Goal: Task Accomplishment & Management: Manage account settings

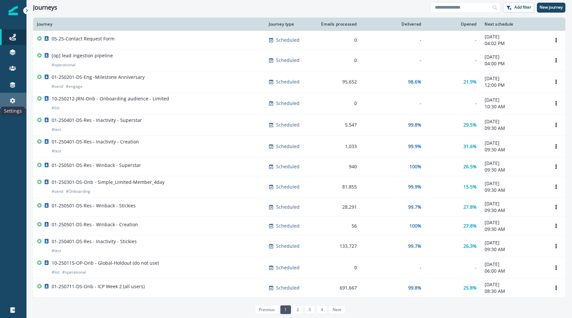
click at [15, 101] on icon at bounding box center [12, 100] width 5 height 5
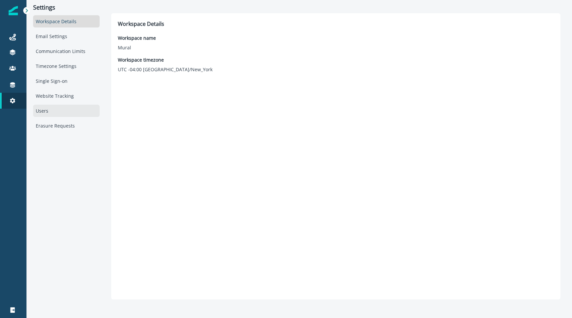
click at [49, 110] on div "Users" at bounding box center [66, 111] width 67 height 12
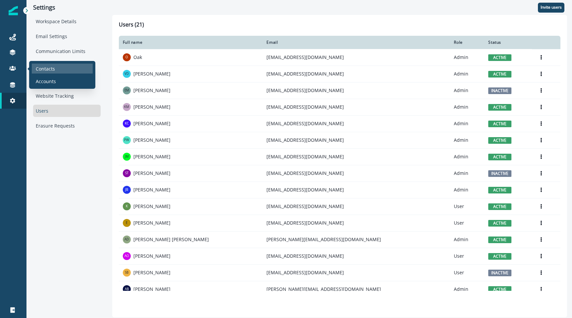
click at [47, 70] on p "Contacts" at bounding box center [45, 68] width 19 height 7
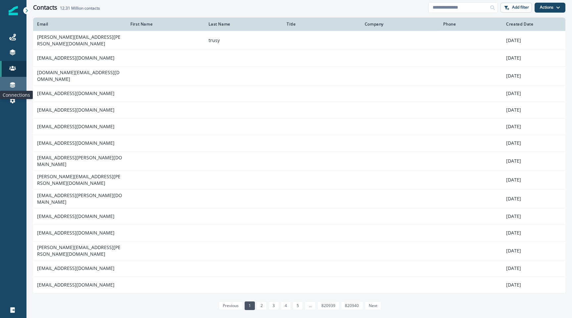
click at [12, 85] on icon at bounding box center [12, 84] width 5 height 5
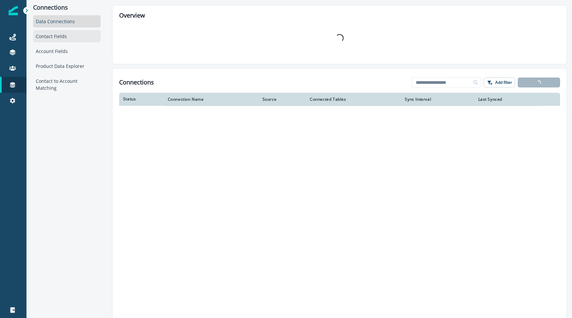
click at [59, 36] on div "Contact Fields" at bounding box center [67, 36] width 68 height 12
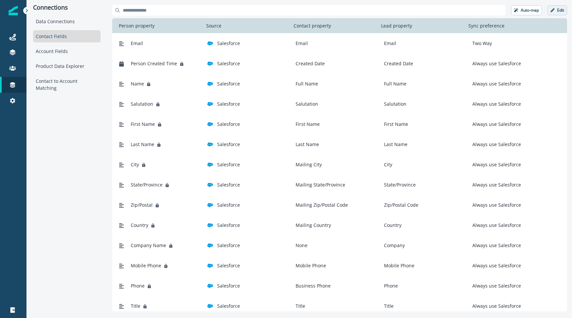
click at [558, 11] on p "Edit" at bounding box center [560, 10] width 7 height 5
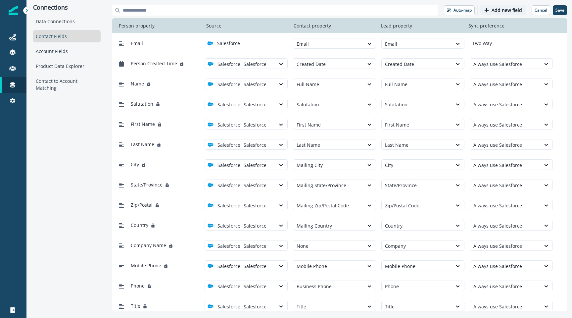
click at [507, 9] on p "Add new field" at bounding box center [507, 11] width 30 height 6
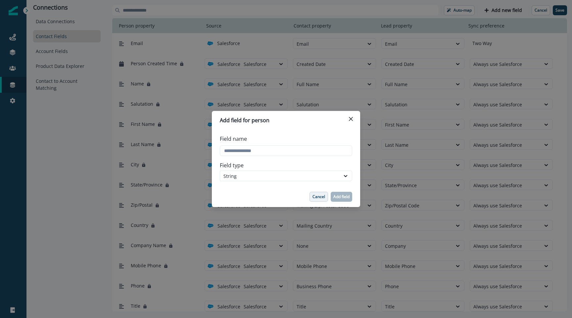
click at [319, 197] on p "Cancel" at bounding box center [319, 196] width 13 height 5
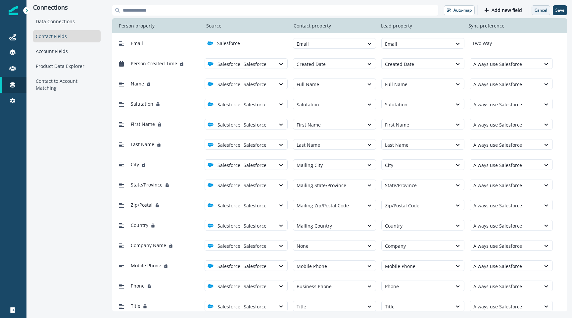
click at [539, 10] on p "Cancel" at bounding box center [541, 10] width 13 height 5
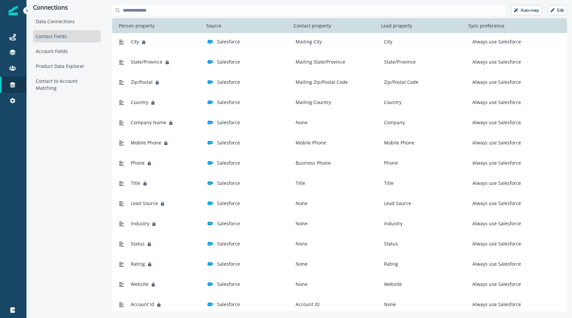
scroll to position [149, 0]
